Goal: Task Accomplishment & Management: Manage account settings

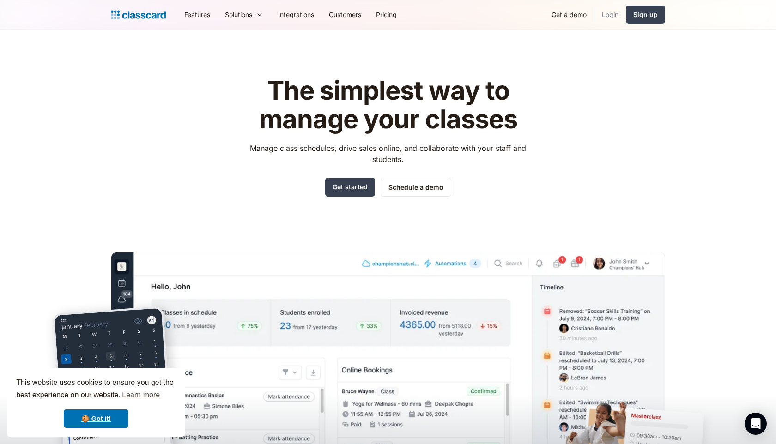
click at [612, 15] on link "Login" at bounding box center [609, 14] width 31 height 21
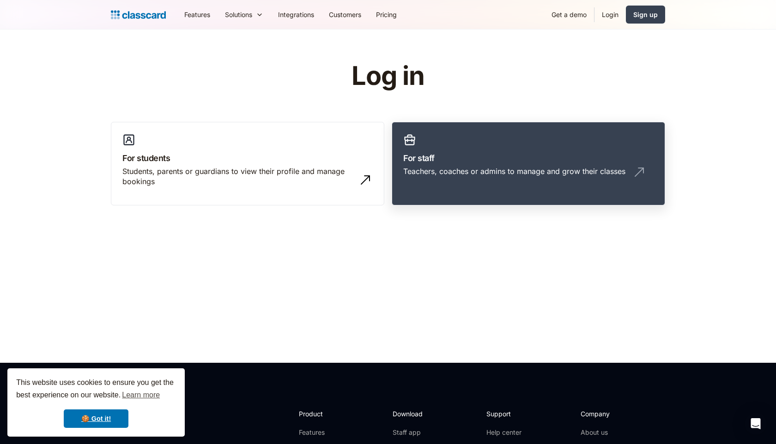
click at [457, 157] on h3 "For staff" at bounding box center [528, 158] width 250 height 12
